Goal: Task Accomplishment & Management: Manage account settings

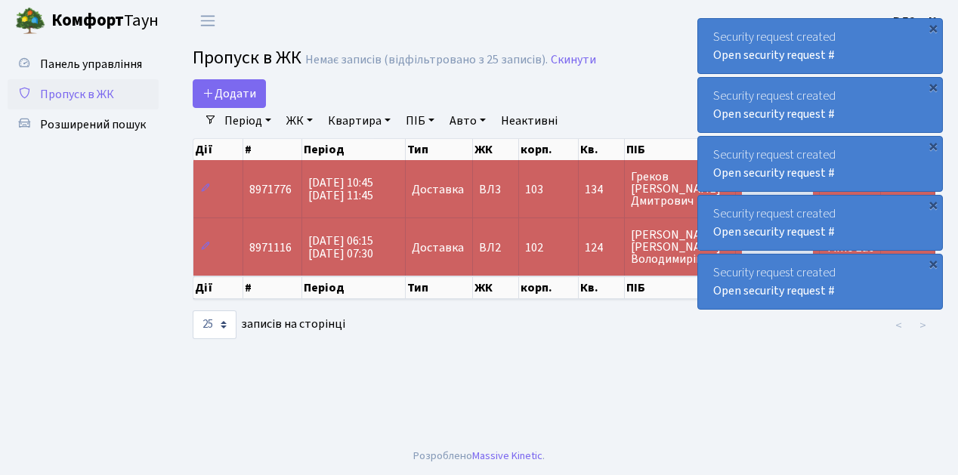
select select "25"
click at [79, 89] on span "Пропуск в ЖК" at bounding box center [77, 94] width 74 height 17
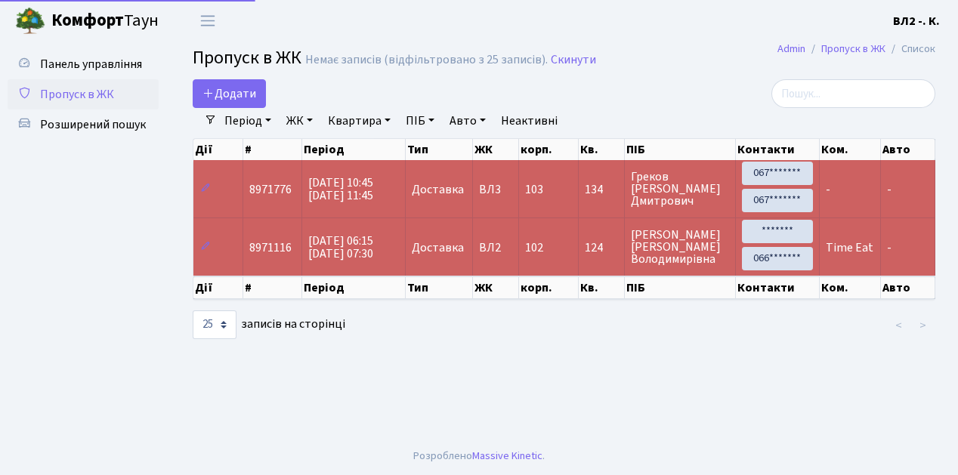
select select "25"
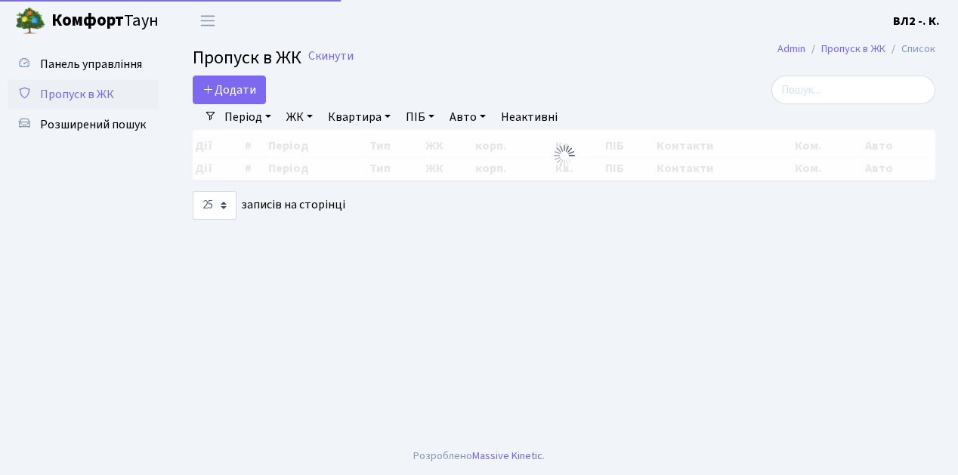
select select "25"
